Goal: Information Seeking & Learning: Learn about a topic

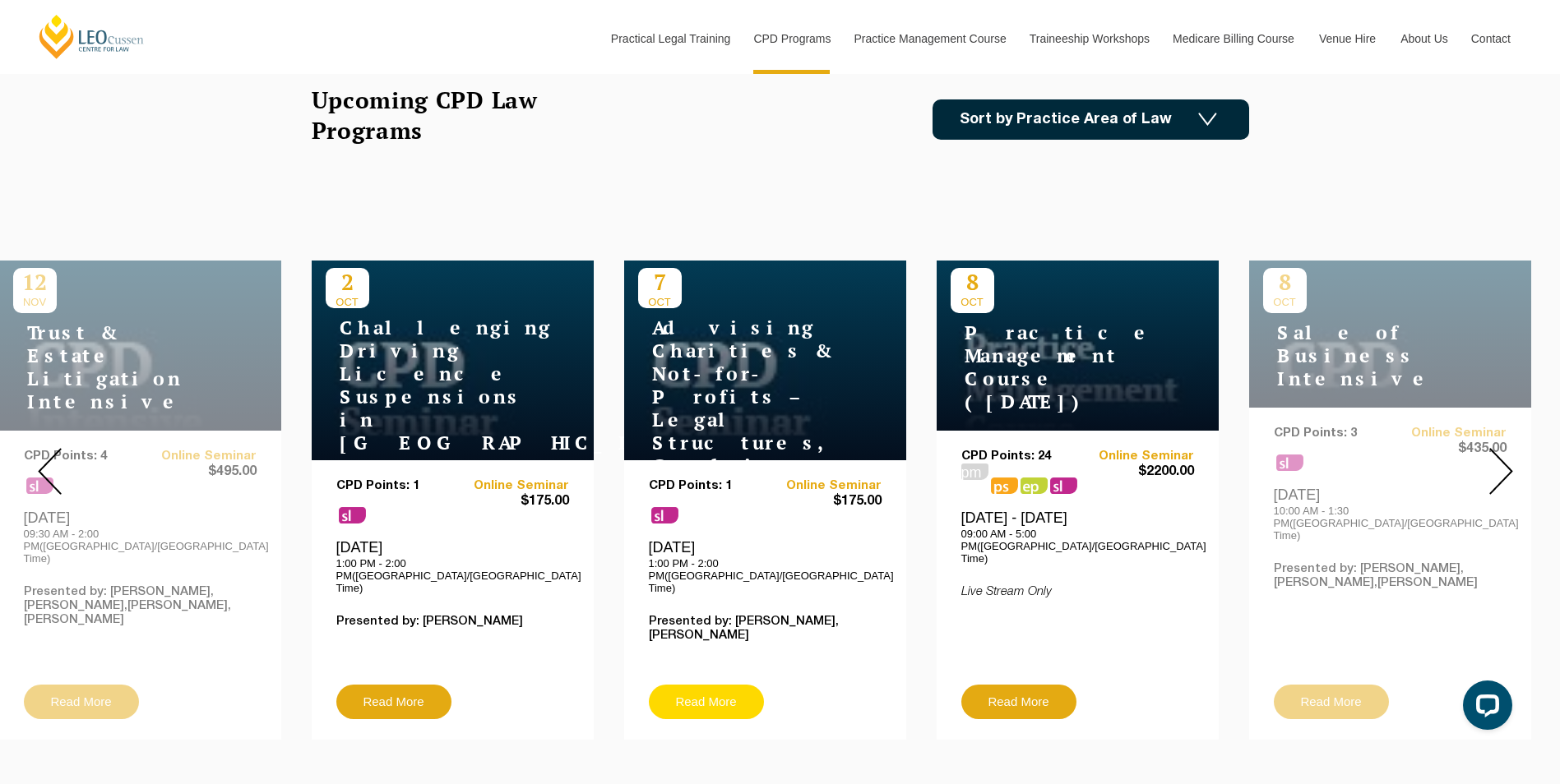
click at [726, 684] on link "Read More" at bounding box center [706, 701] width 115 height 34
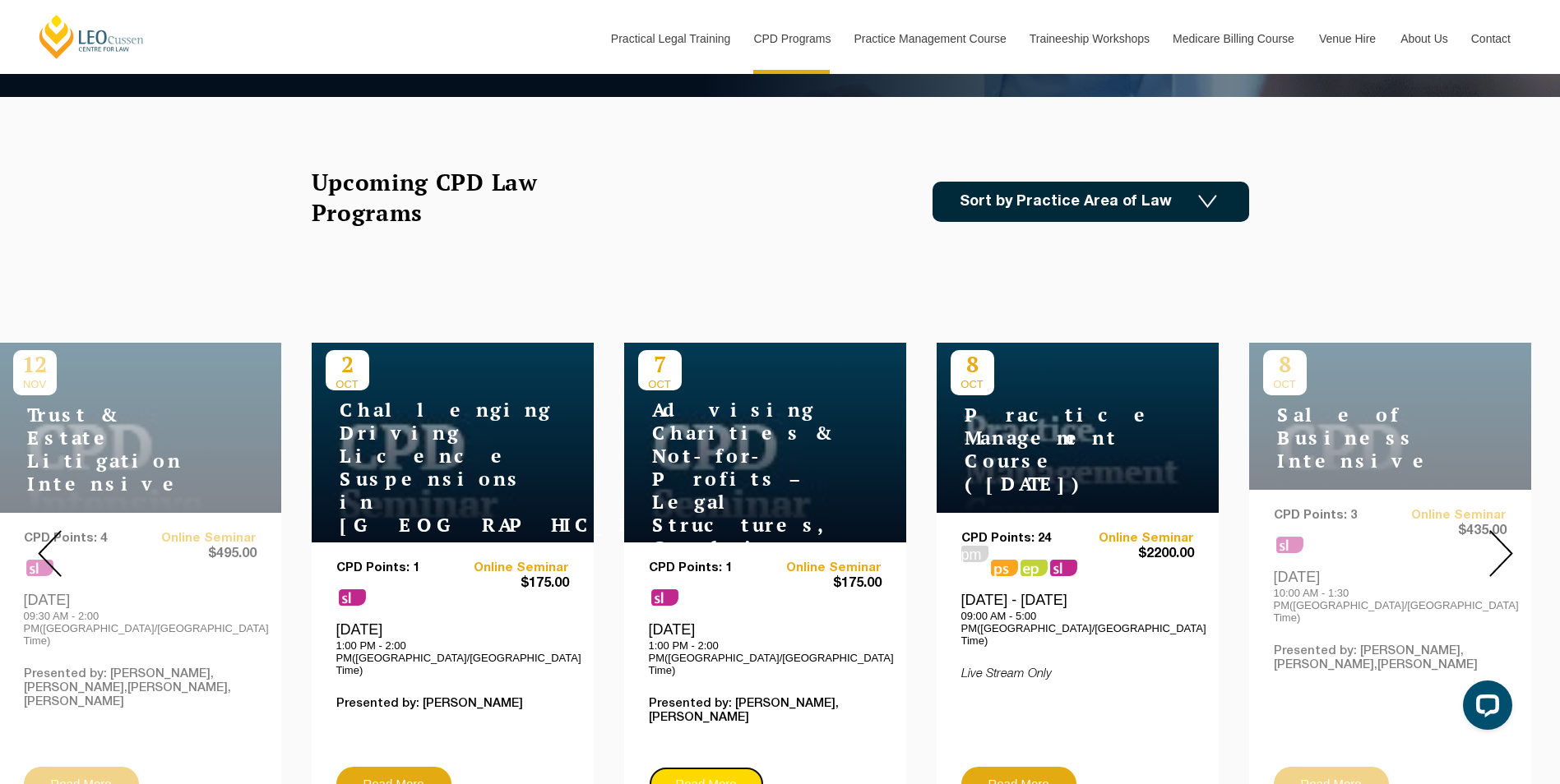
scroll to position [493, 0]
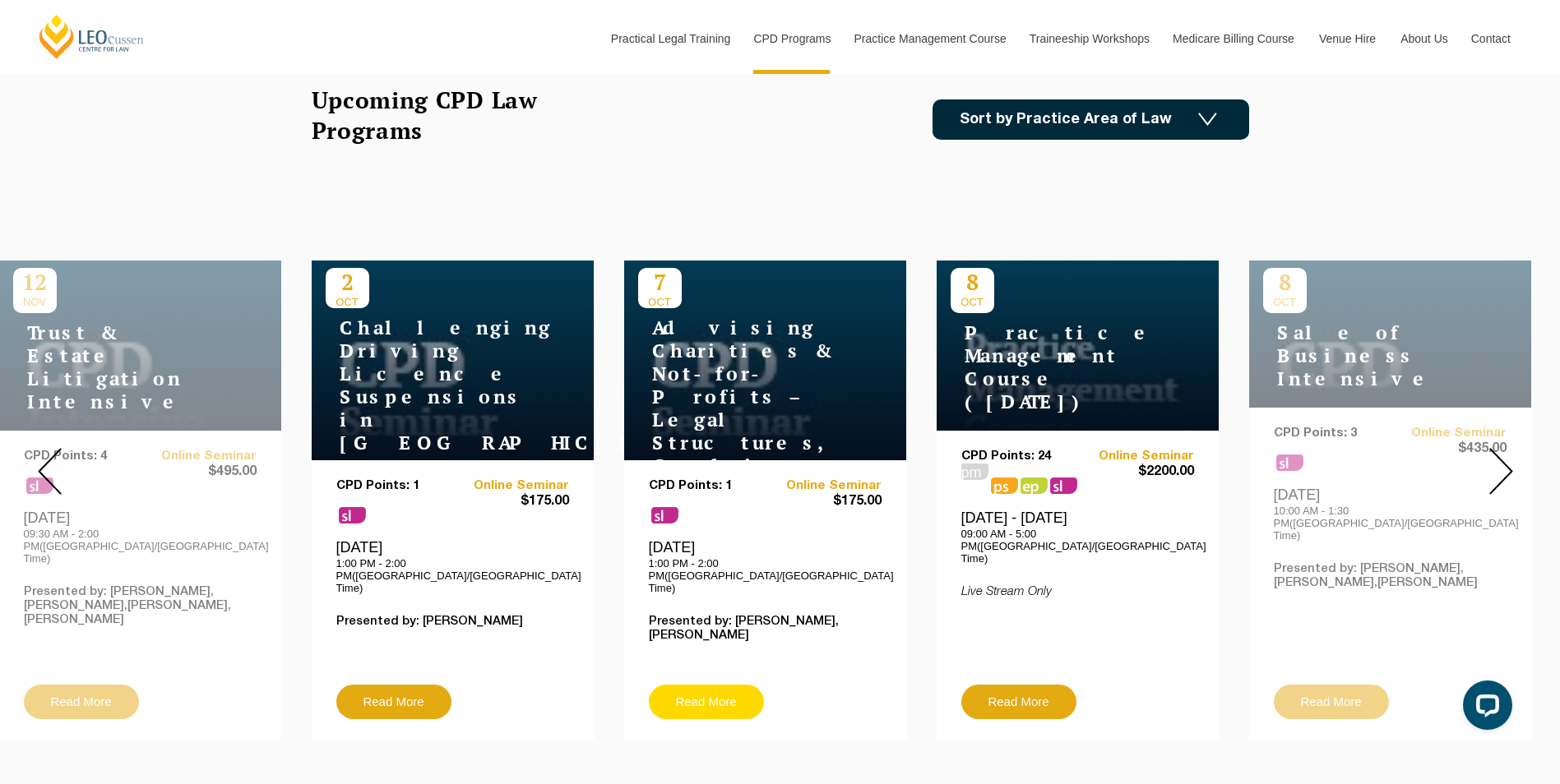
click at [722, 692] on link "Read More" at bounding box center [706, 701] width 115 height 34
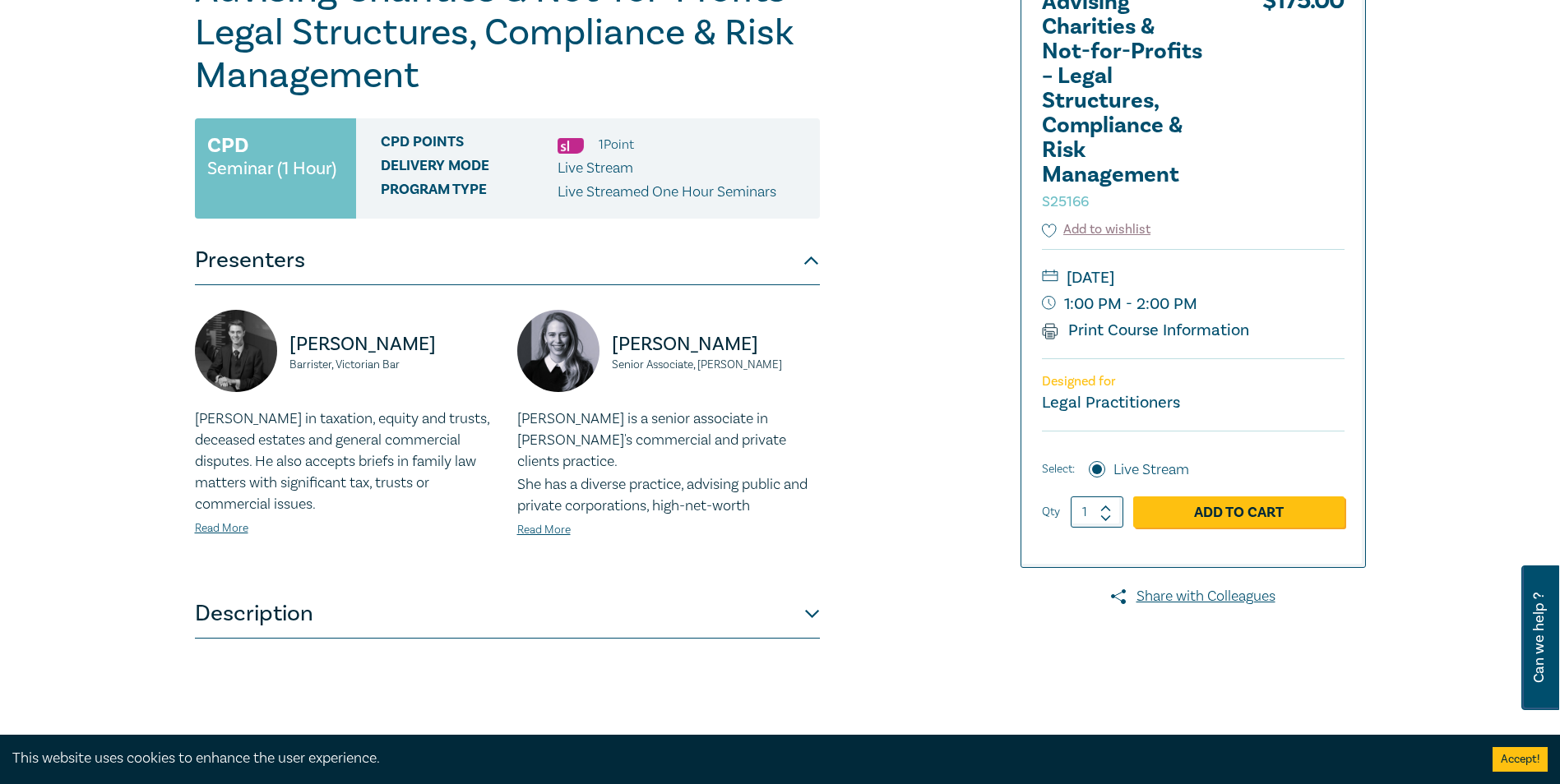
scroll to position [165, 0]
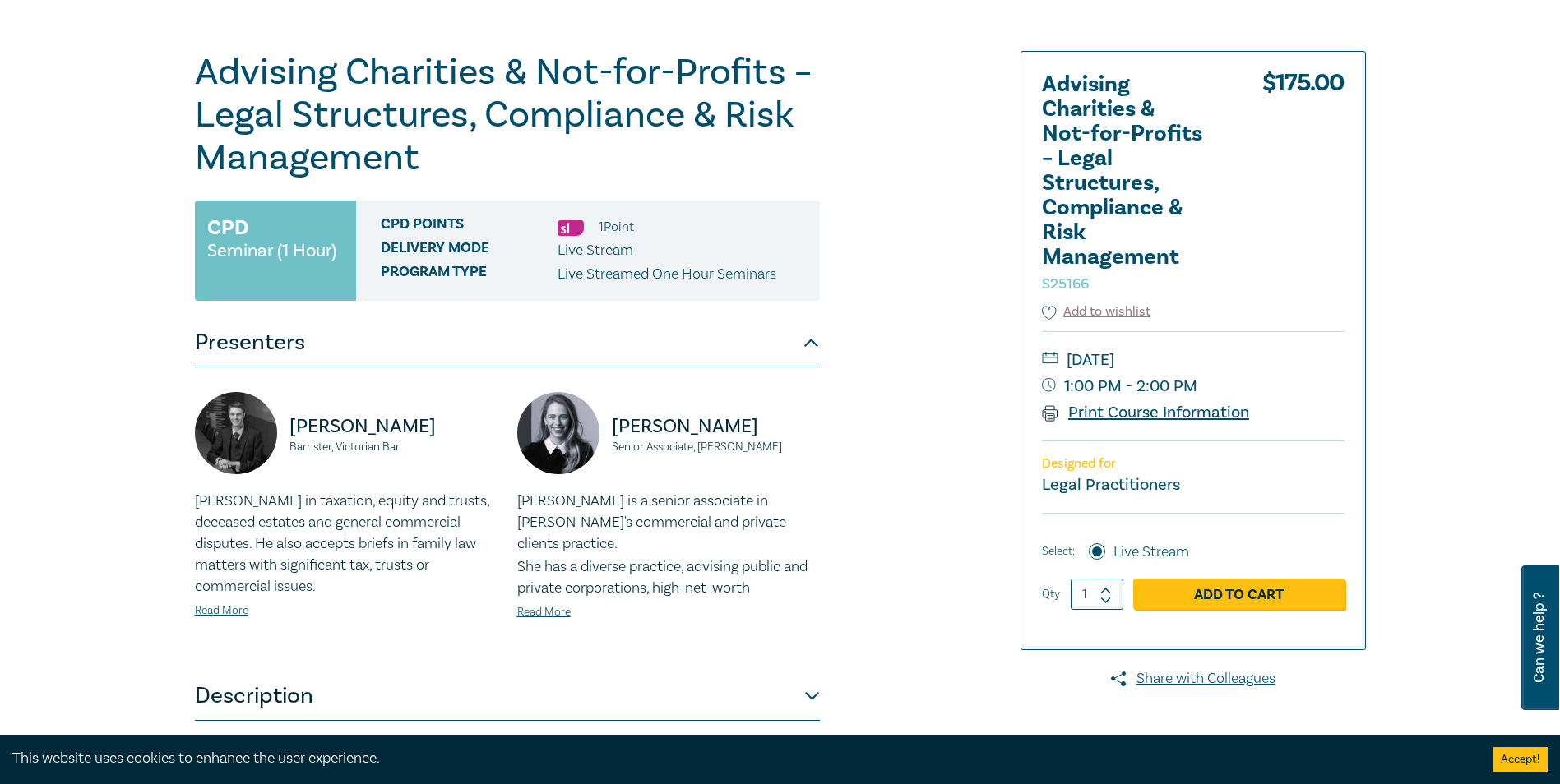
click at [1131, 410] on link "Print Course Information" at bounding box center [1146, 412] width 208 height 21
click at [1100, 413] on link "Print Course Information" at bounding box center [1146, 412] width 208 height 21
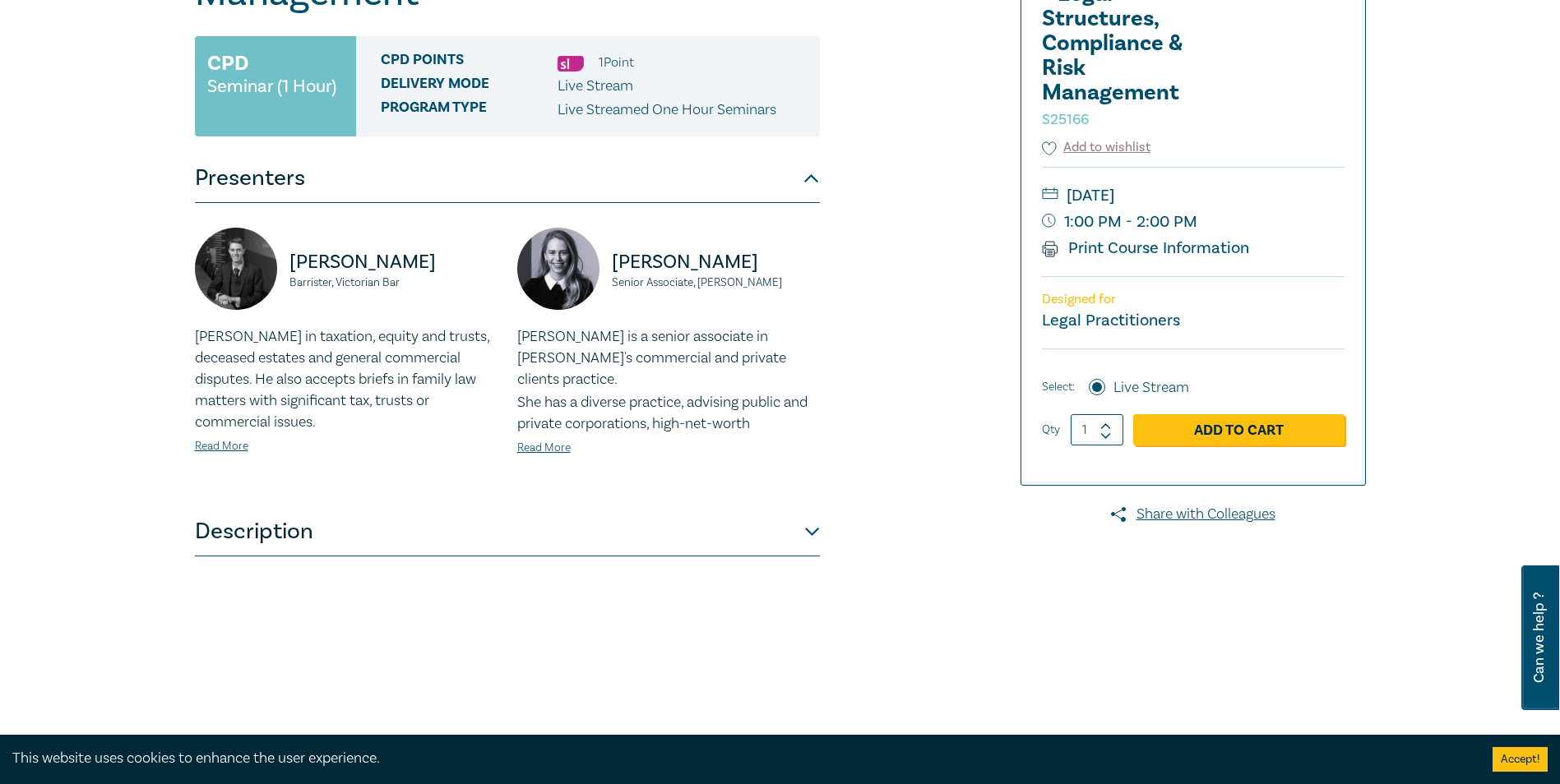
scroll to position [82, 0]
